Goal: Task Accomplishment & Management: Manage account settings

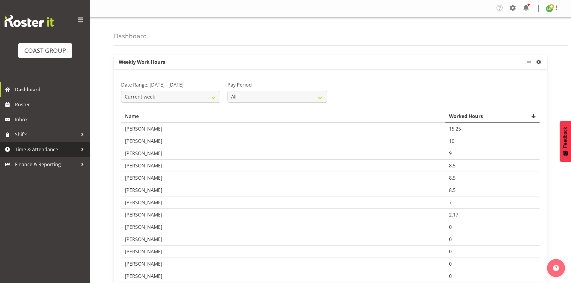
click at [61, 149] on span "Time & Attendance" at bounding box center [46, 149] width 63 height 9
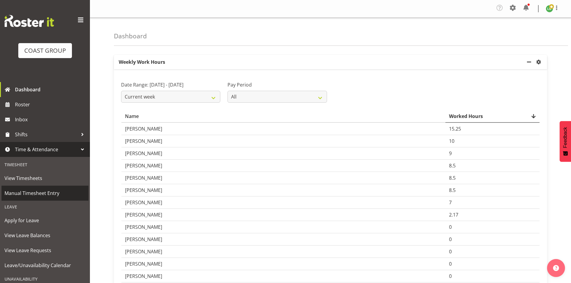
click at [32, 191] on span "Manual Timesheet Entry" at bounding box center [44, 193] width 81 height 9
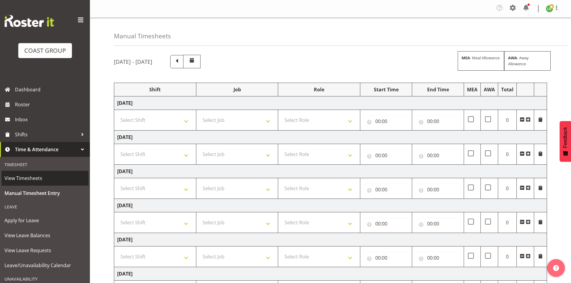
click at [29, 176] on span "View Timesheets" at bounding box center [44, 178] width 81 height 9
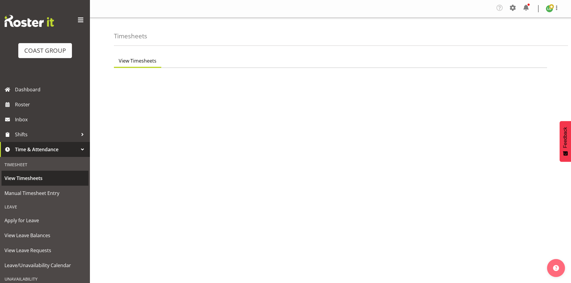
select select "7"
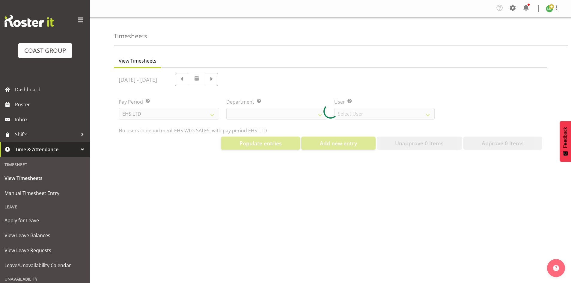
select select "44"
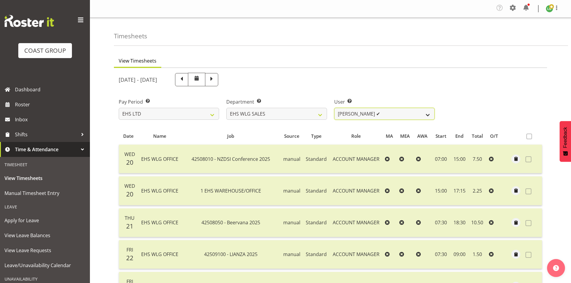
click at [423, 116] on select "Lu Budden ✔ Tatiyana Isaac ❌" at bounding box center [384, 114] width 100 height 12
select select "10120"
click at [334, 108] on select "Lu Budden ✔ Tatiyana Isaac ❌" at bounding box center [384, 114] width 100 height 12
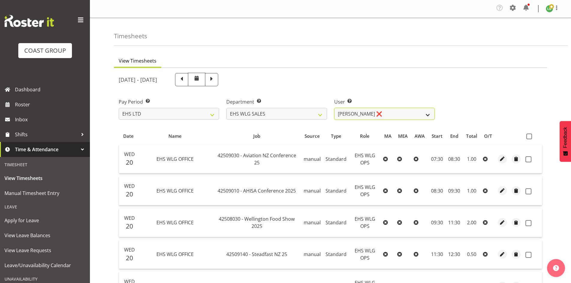
click at [424, 114] on select "Lu Budden ✔ Tatiyana Isaac ❌" at bounding box center [384, 114] width 100 height 12
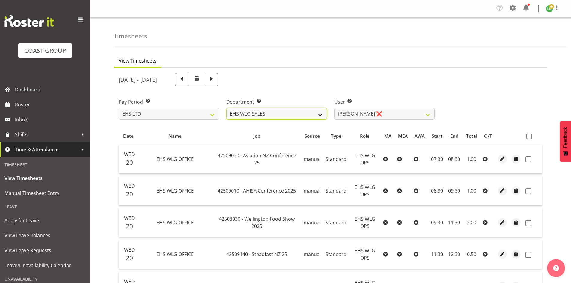
click at [274, 114] on select "EHS WLG OPS EHS WLG SALES" at bounding box center [276, 114] width 100 height 12
select select "43"
click at [226, 108] on select "EHS WLG OPS EHS WLG SALES" at bounding box center [276, 114] width 100 height 12
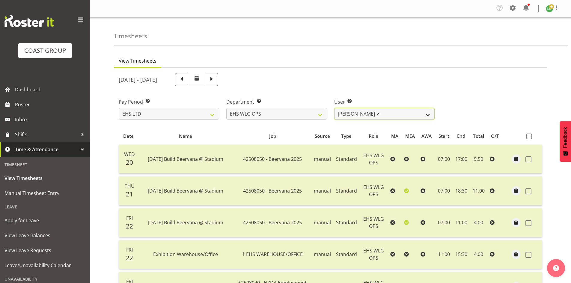
click at [432, 113] on select "Ashton Staats ✔ Darryl Burns ✔ Geoffrey Robertson ✔ Jackson Howsan ✔ Kade Tiati…" at bounding box center [384, 114] width 100 height 12
select select "1141"
click at [334, 108] on select "Ashton Staats ✔ Darryl Burns ✔ Geoffrey Robertson ✔ Jackson Howsan ✔ Kade Tiati…" at bounding box center [384, 114] width 100 height 12
